Goal: Task Accomplishment & Management: Use online tool/utility

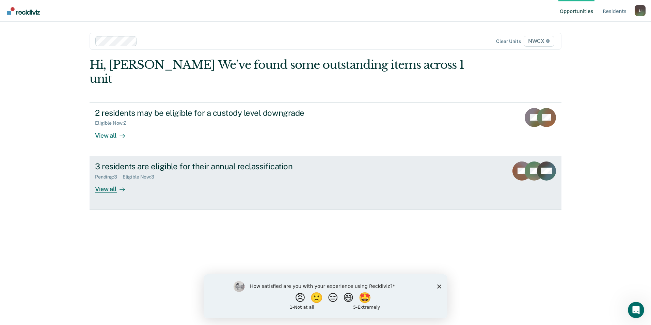
click at [231, 161] on div "3 residents are eligible for their annual reclassification" at bounding box center [214, 166] width 239 height 10
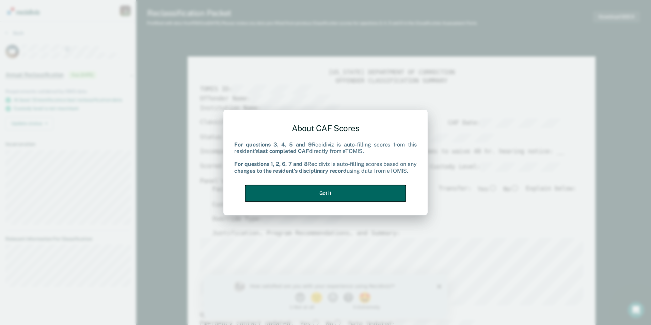
click at [324, 195] on button "Got it" at bounding box center [325, 193] width 161 height 17
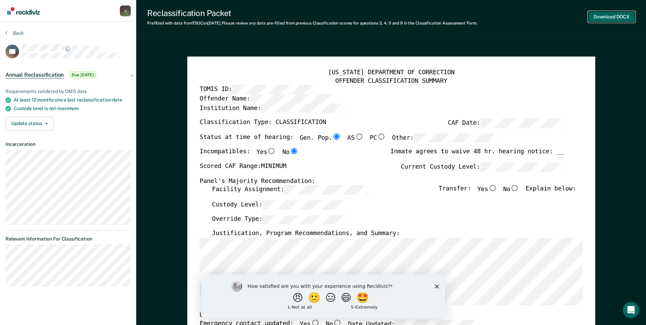
click at [624, 13] on button "Download DOCX" at bounding box center [611, 16] width 47 height 11
type textarea "x"
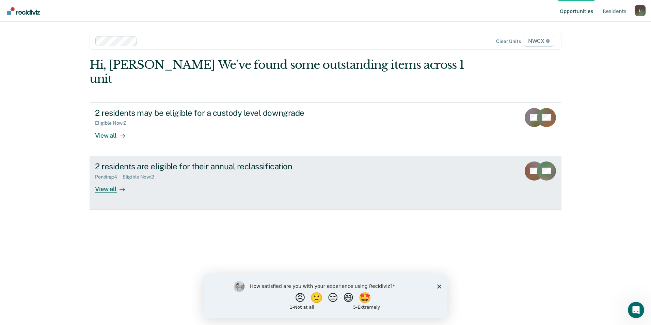
click at [120, 161] on div "2 residents are eligible for their annual reclassification" at bounding box center [214, 166] width 239 height 10
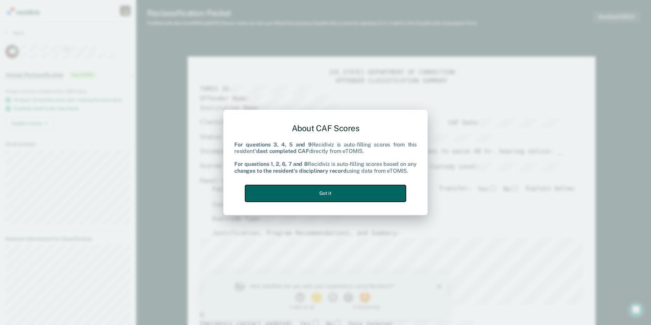
click at [329, 193] on button "Got it" at bounding box center [325, 193] width 161 height 17
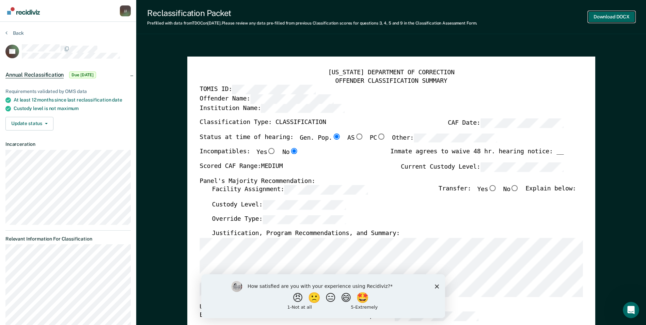
click at [604, 16] on button "Download DOCX" at bounding box center [611, 16] width 47 height 11
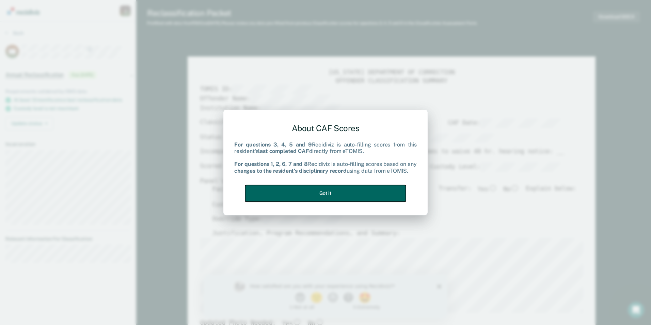
click at [333, 194] on button "Got it" at bounding box center [325, 193] width 161 height 17
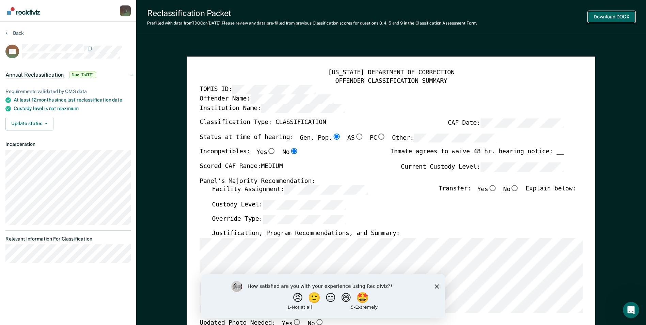
click at [600, 16] on button "Download DOCX" at bounding box center [611, 16] width 47 height 11
type textarea "x"
